Goal: Information Seeking & Learning: Compare options

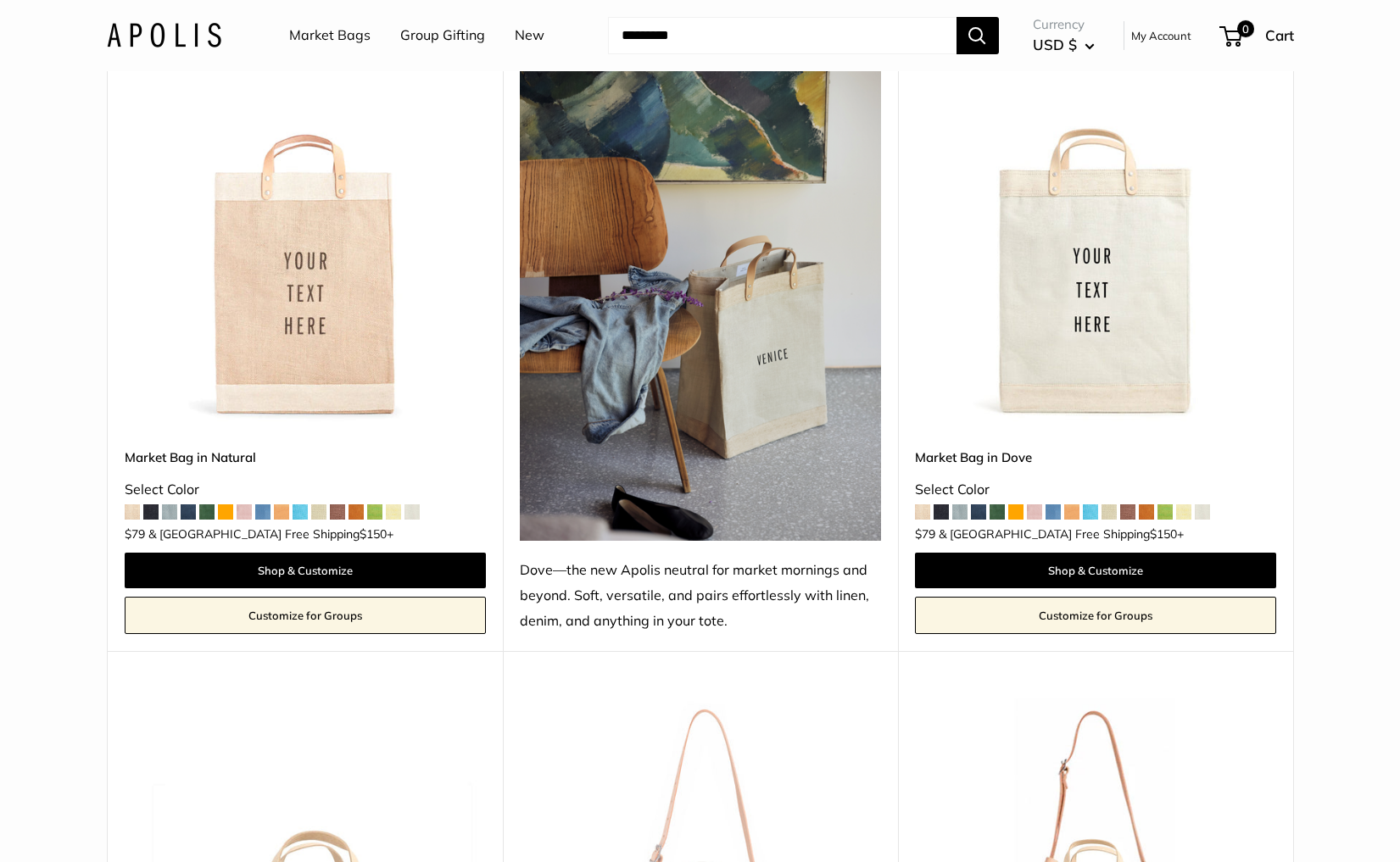
scroll to position [977, 0]
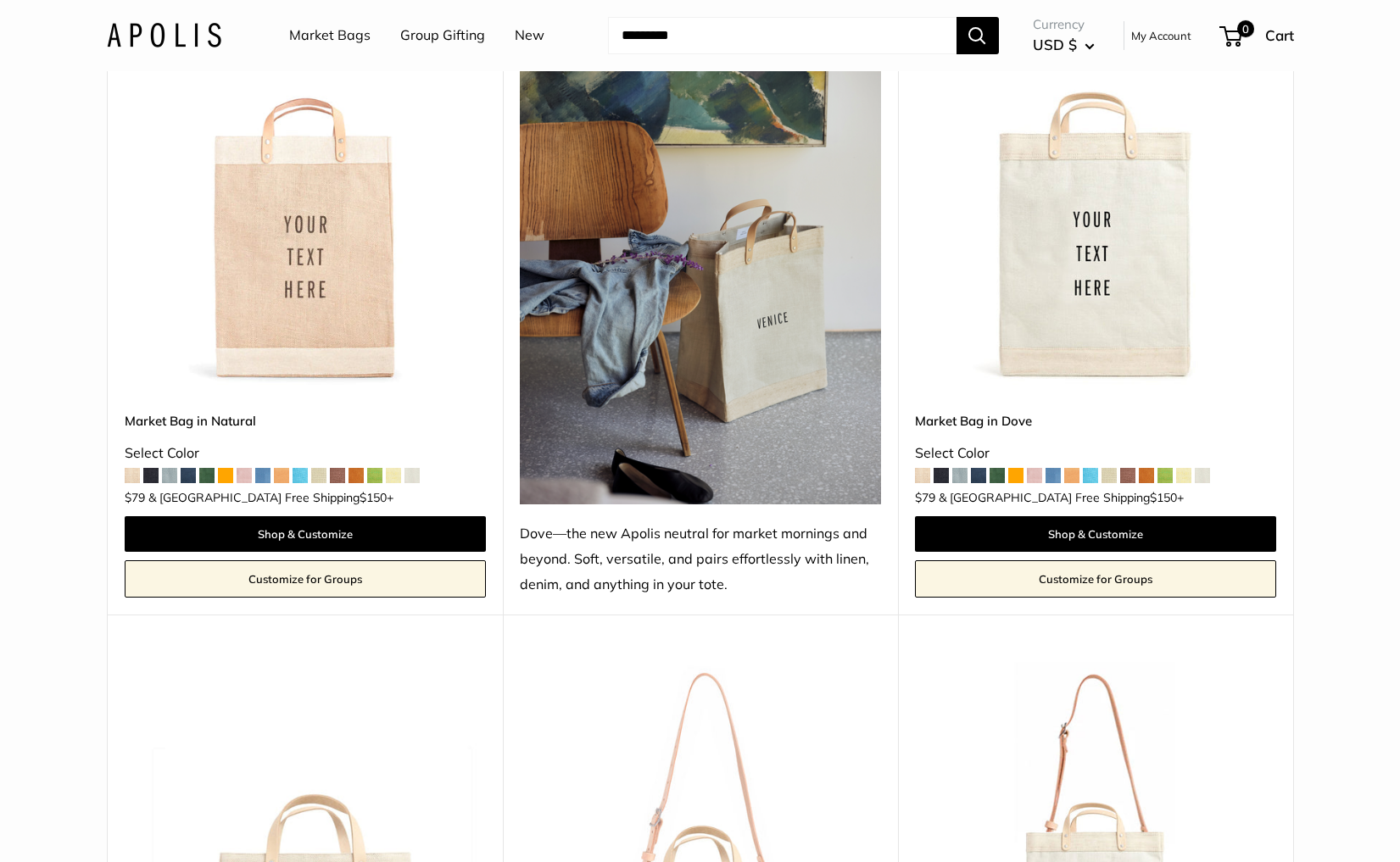
click at [0, 0] on img at bounding box center [0, 0] width 0 height 0
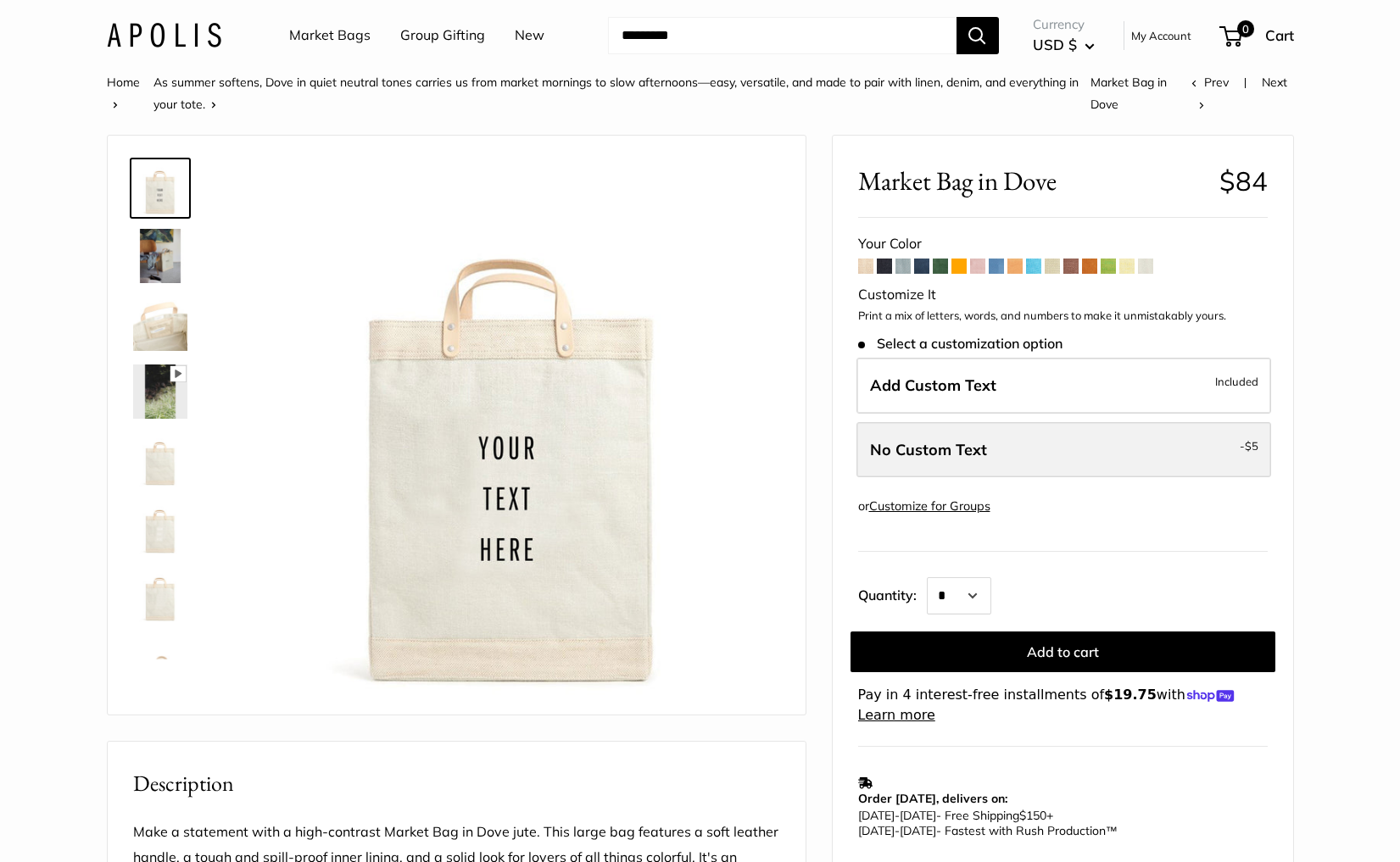
click at [1072, 446] on label "No Custom Text - $5" at bounding box center [1064, 450] width 415 height 56
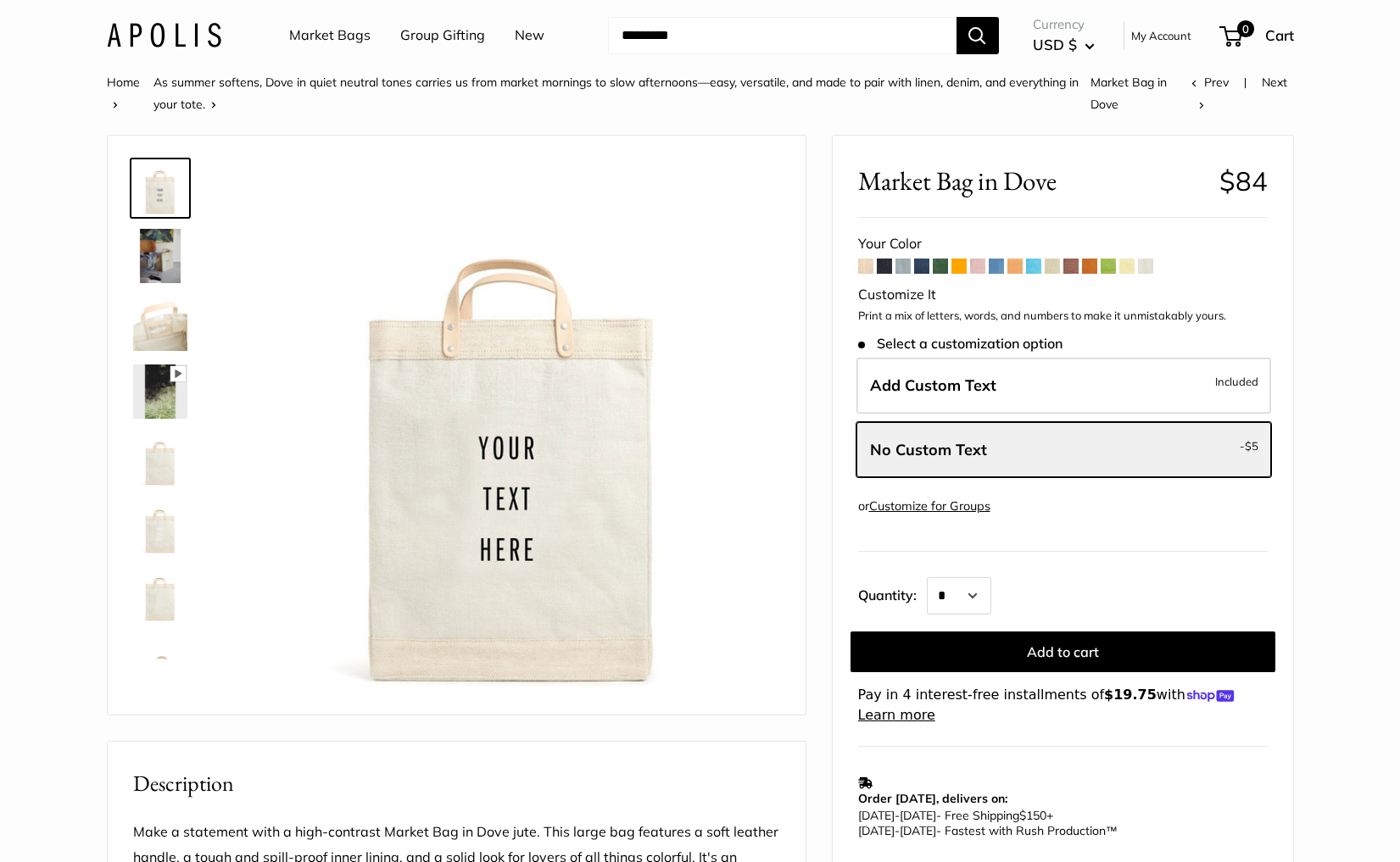
click at [1146, 269] on span at bounding box center [1146, 266] width 15 height 15
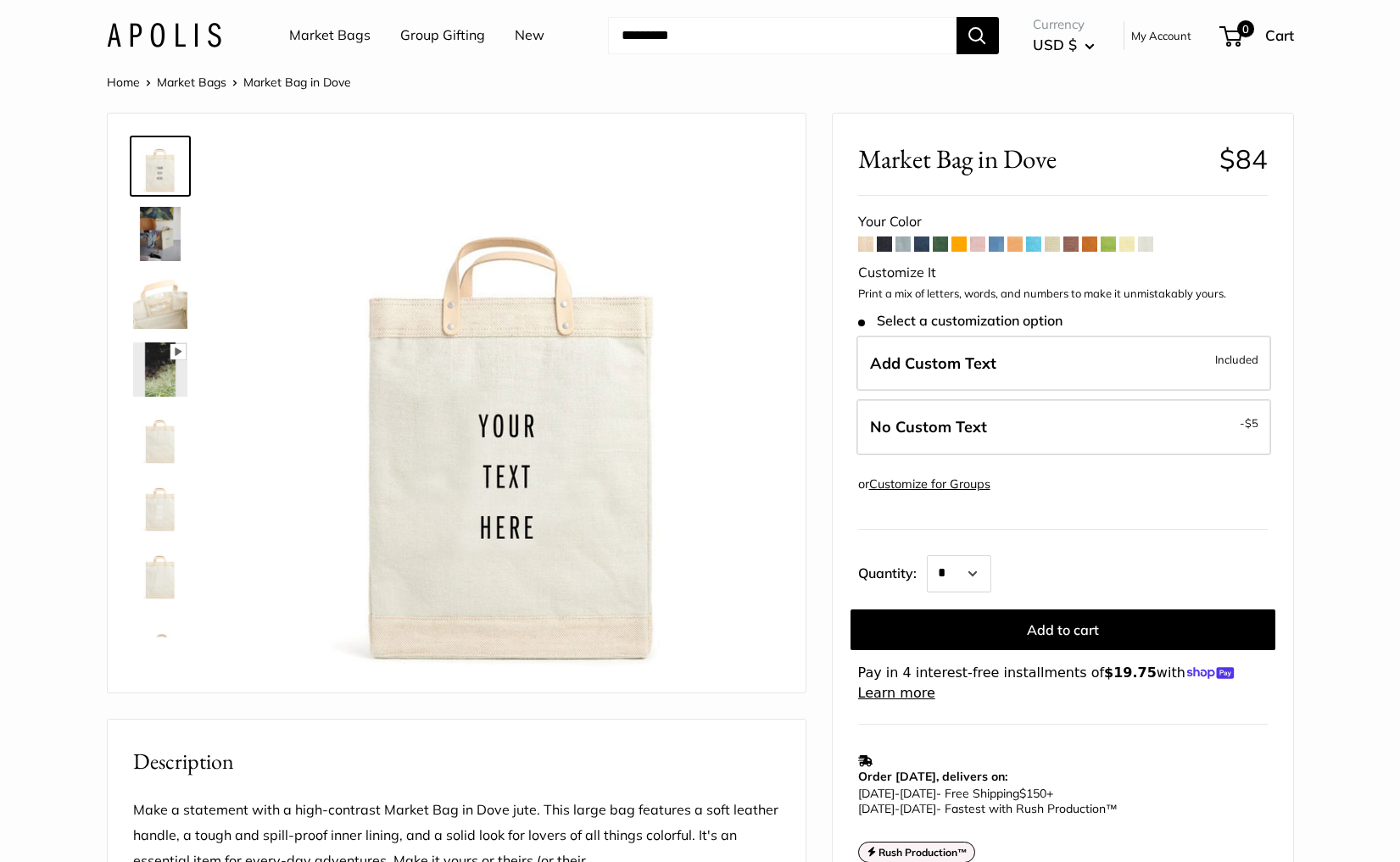
click at [1128, 248] on span at bounding box center [1127, 244] width 15 height 15
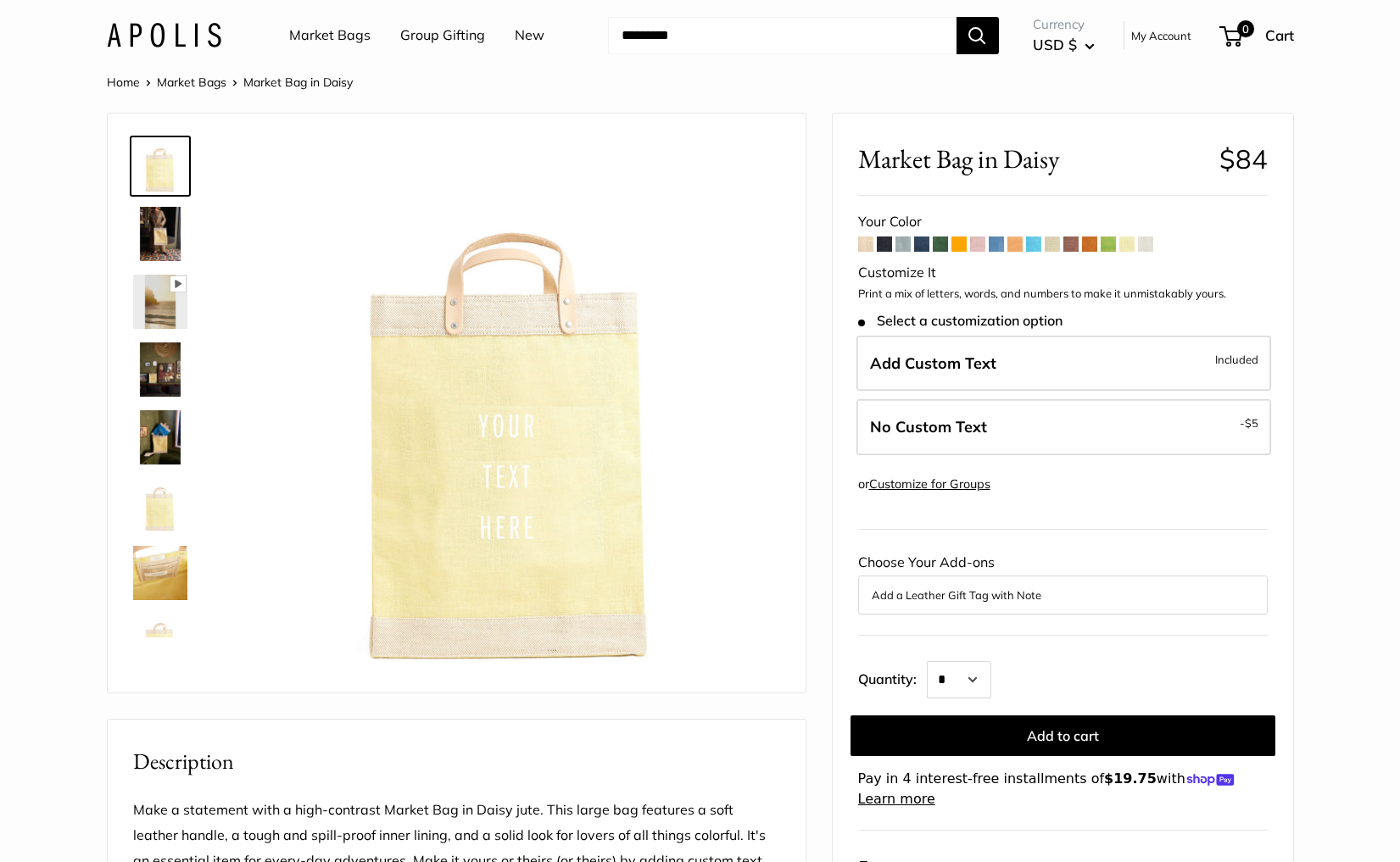
click at [1108, 249] on span at bounding box center [1108, 244] width 15 height 15
